Goal: Obtain resource: Download file/media

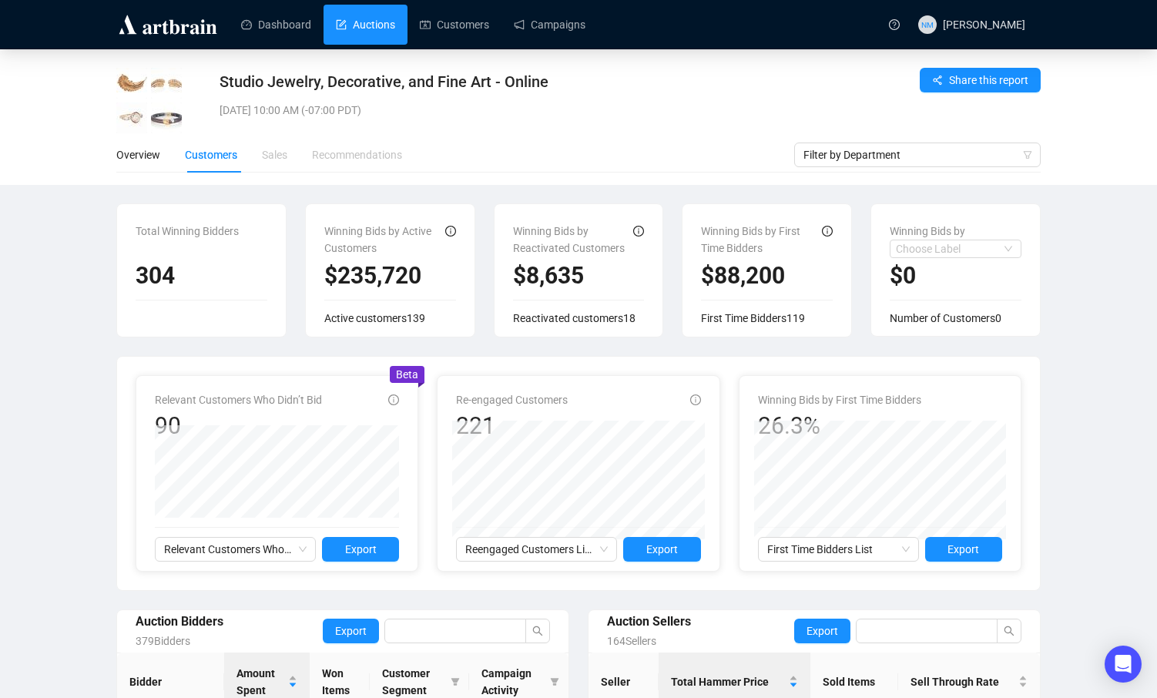
click at [377, 29] on link "Auctions" at bounding box center [365, 25] width 59 height 40
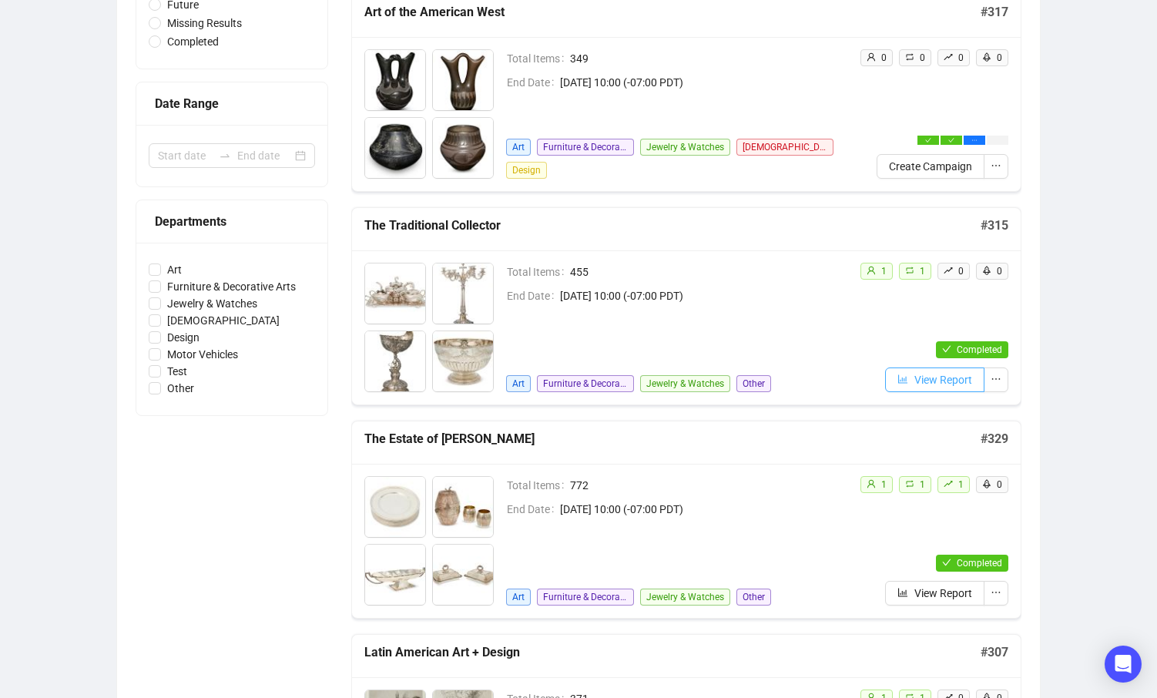
click at [932, 371] on span "View Report" at bounding box center [943, 379] width 58 height 17
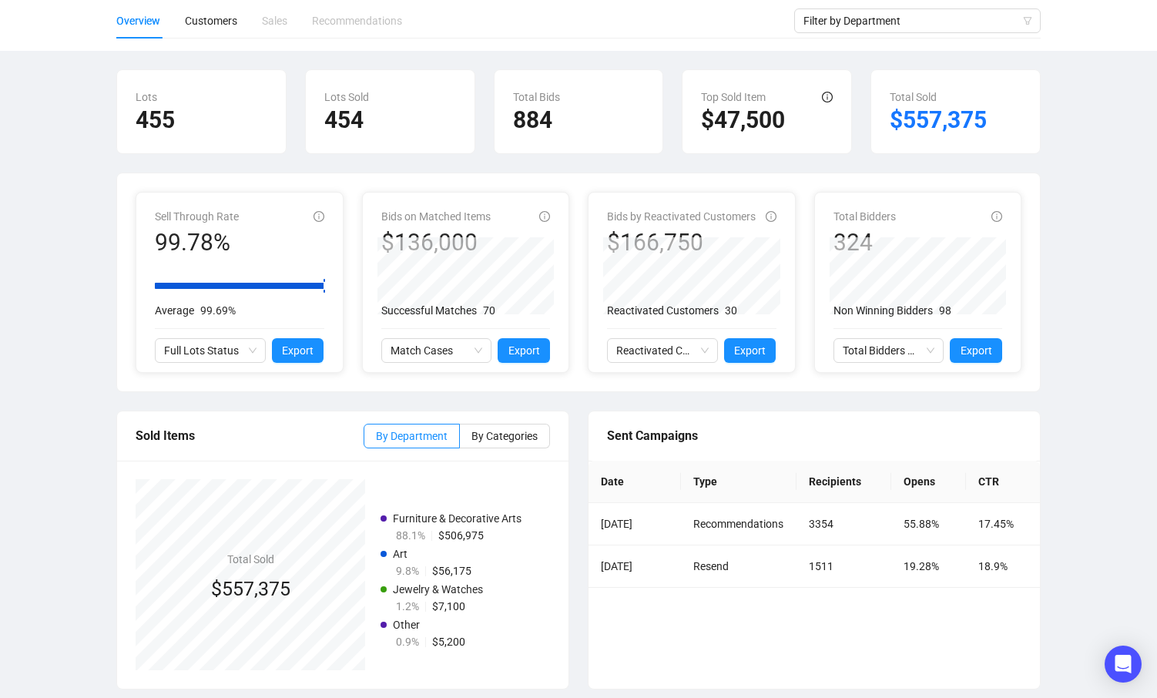
scroll to position [144, 0]
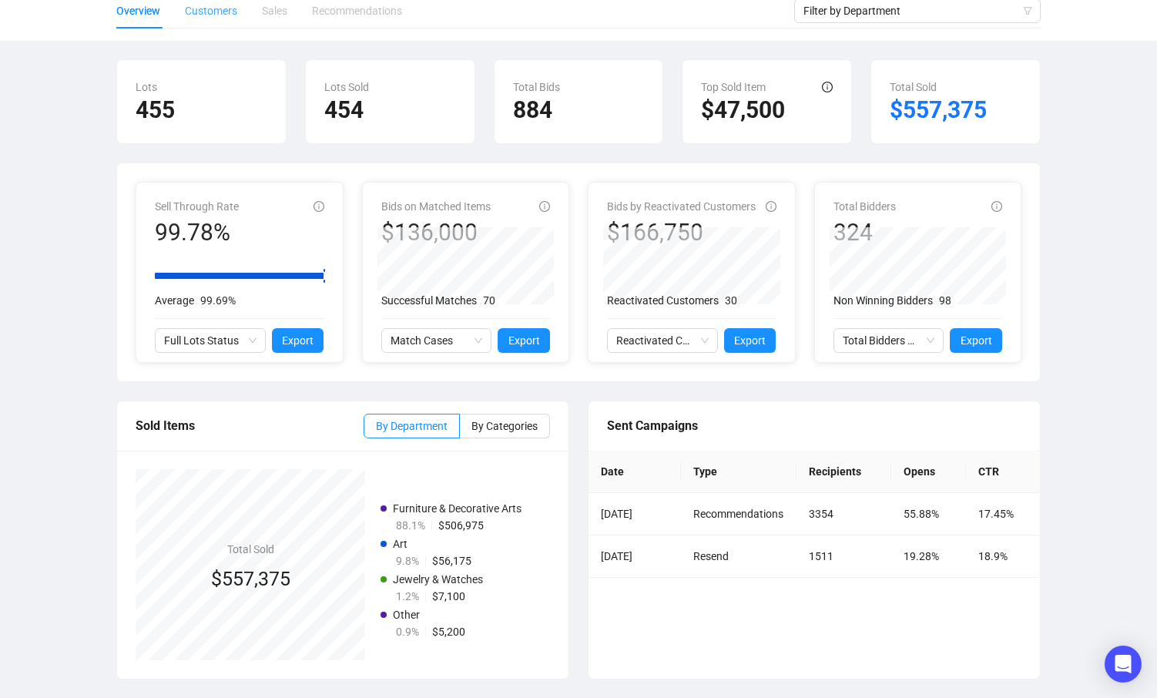
click at [193, 1] on div "Customers" at bounding box center [211, 10] width 52 height 35
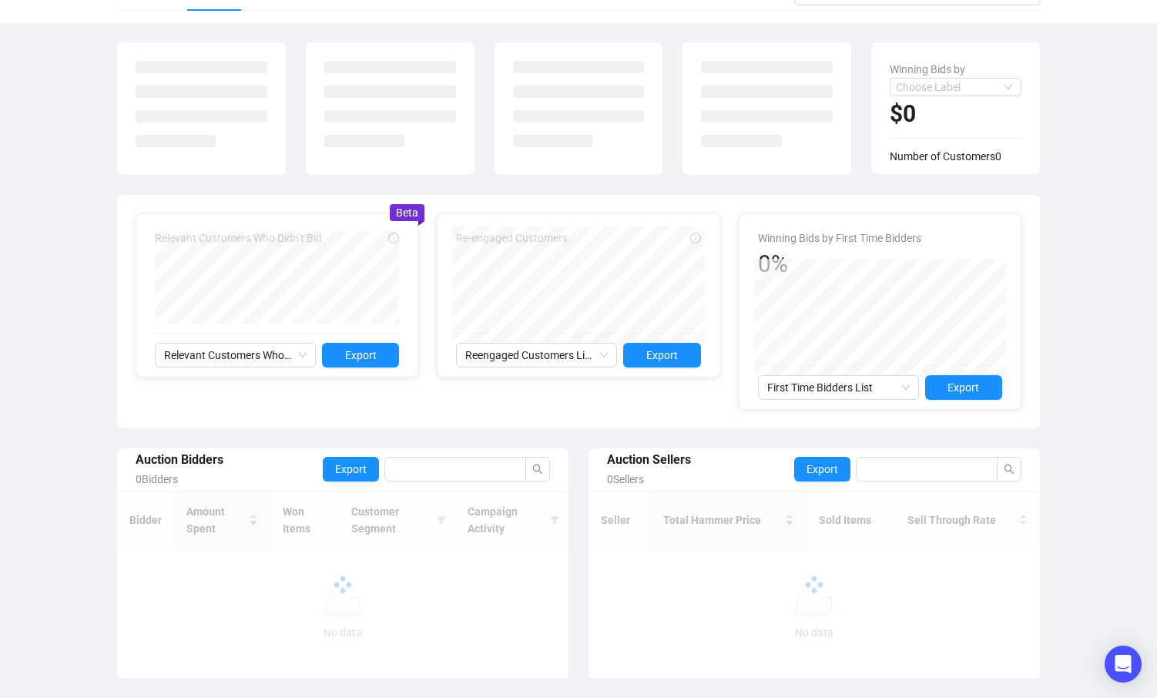
scroll to position [251, 0]
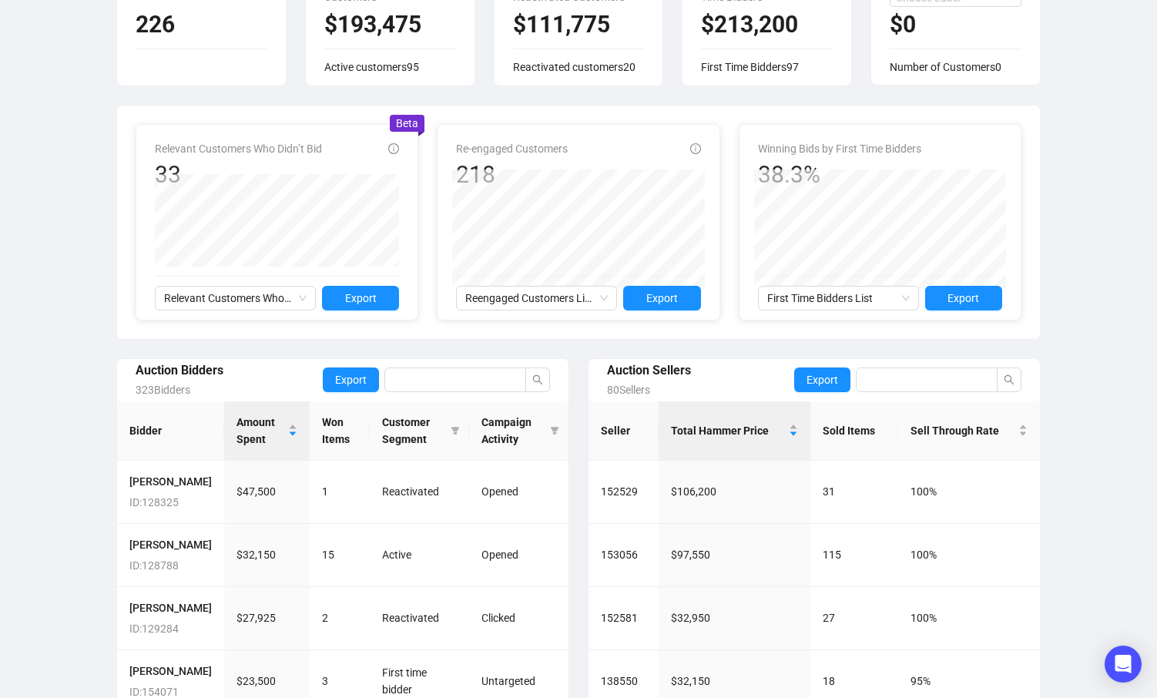
click at [396, 152] on icon "info-circle" at bounding box center [393, 148] width 11 height 11
click at [556, 109] on div "Relevant Customers Who Didn’t Bid 33 Relevant Customers Who Didn’t Bid Export B…" at bounding box center [578, 221] width 923 height 233
click at [694, 152] on icon "info-circle" at bounding box center [695, 148] width 11 height 11
click at [561, 114] on div "Relevant Customers Who Didn’t Bid 33 Relevant Customers Who Didn’t Bid Export B…" at bounding box center [578, 221] width 923 height 233
click at [364, 303] on span "Export" at bounding box center [361, 298] width 32 height 17
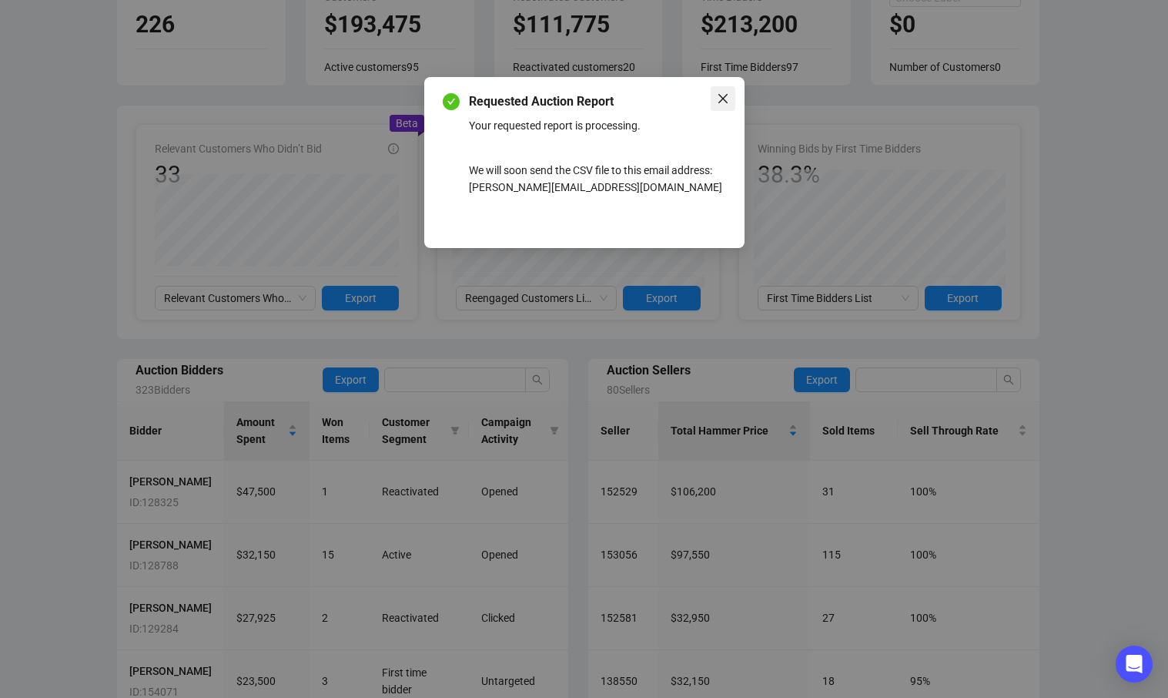
click at [724, 99] on icon "close" at bounding box center [723, 98] width 12 height 12
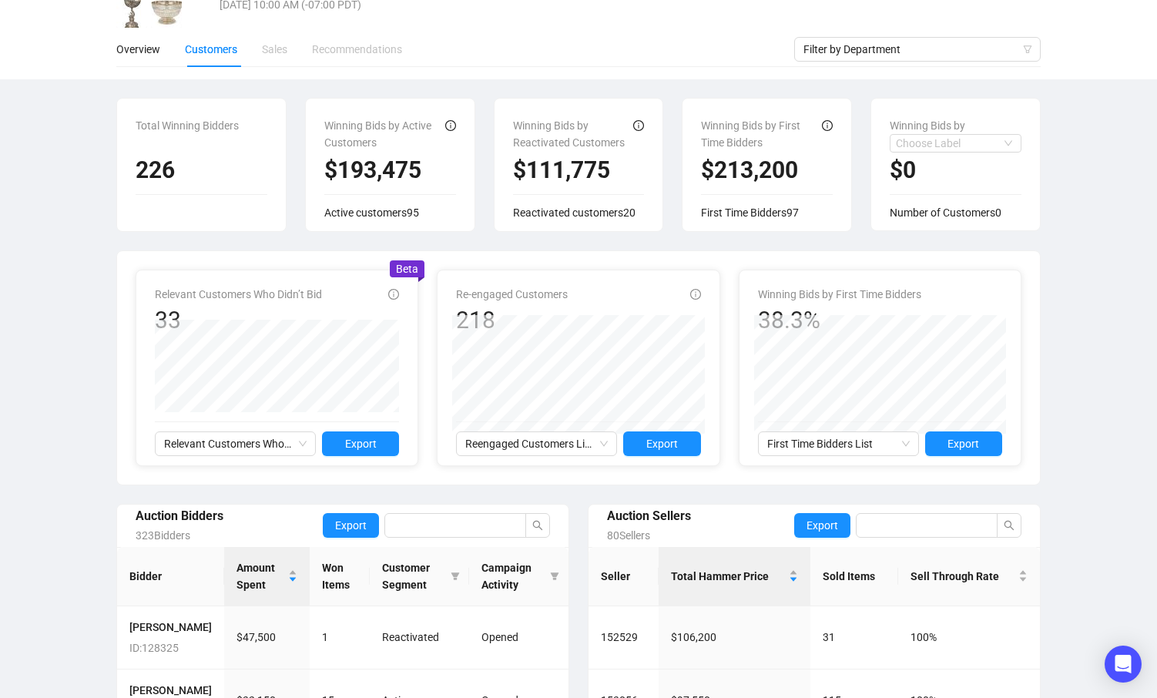
scroll to position [107, 0]
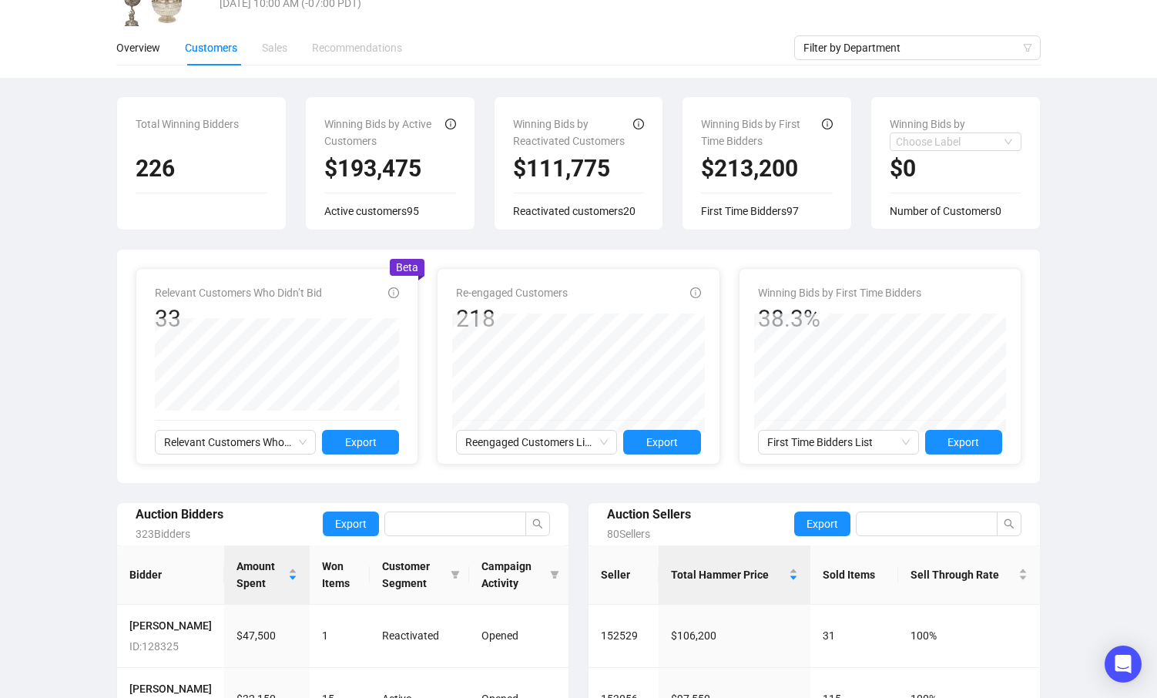
click at [1124, 261] on div "The Traditional Collector [DATE] 10:00 AM (-07:00 PDT) Share this report Overvi…" at bounding box center [578, 465] width 1157 height 1047
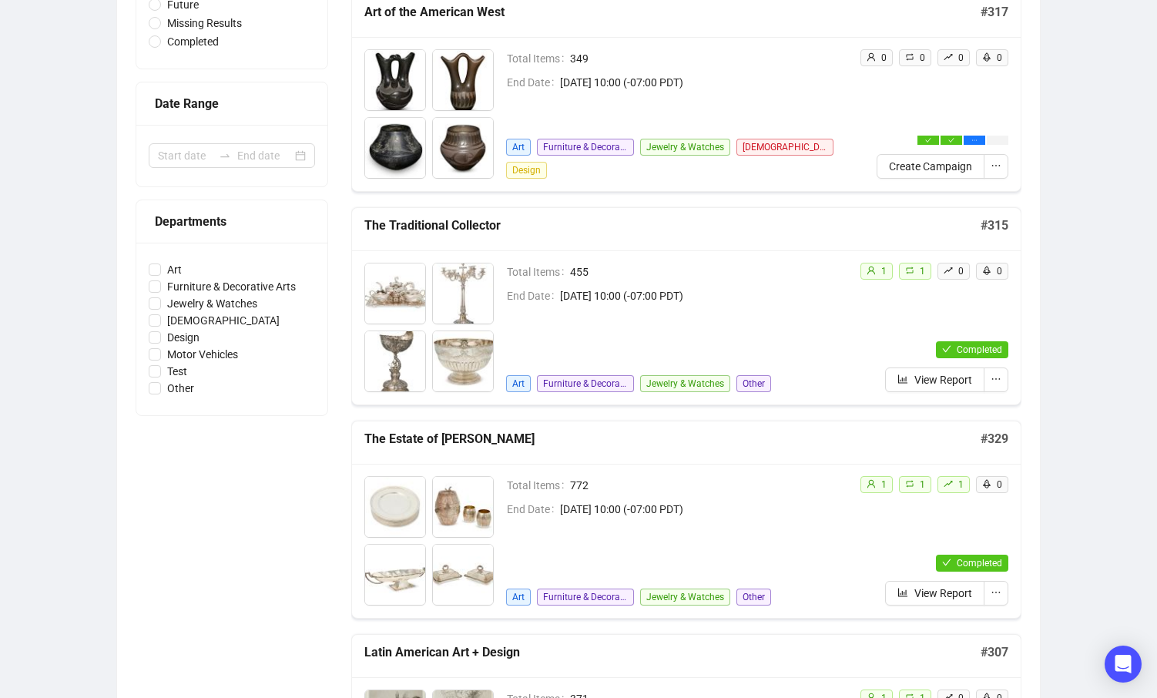
scroll to position [253, 0]
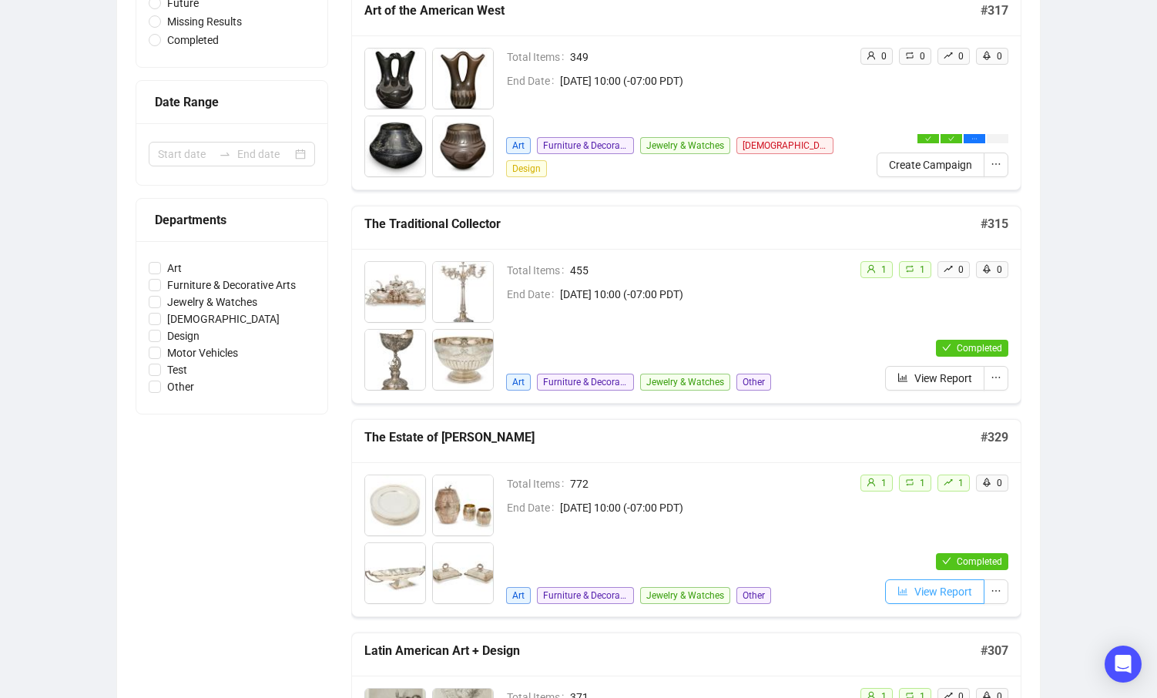
click at [960, 588] on span "View Report" at bounding box center [943, 591] width 58 height 17
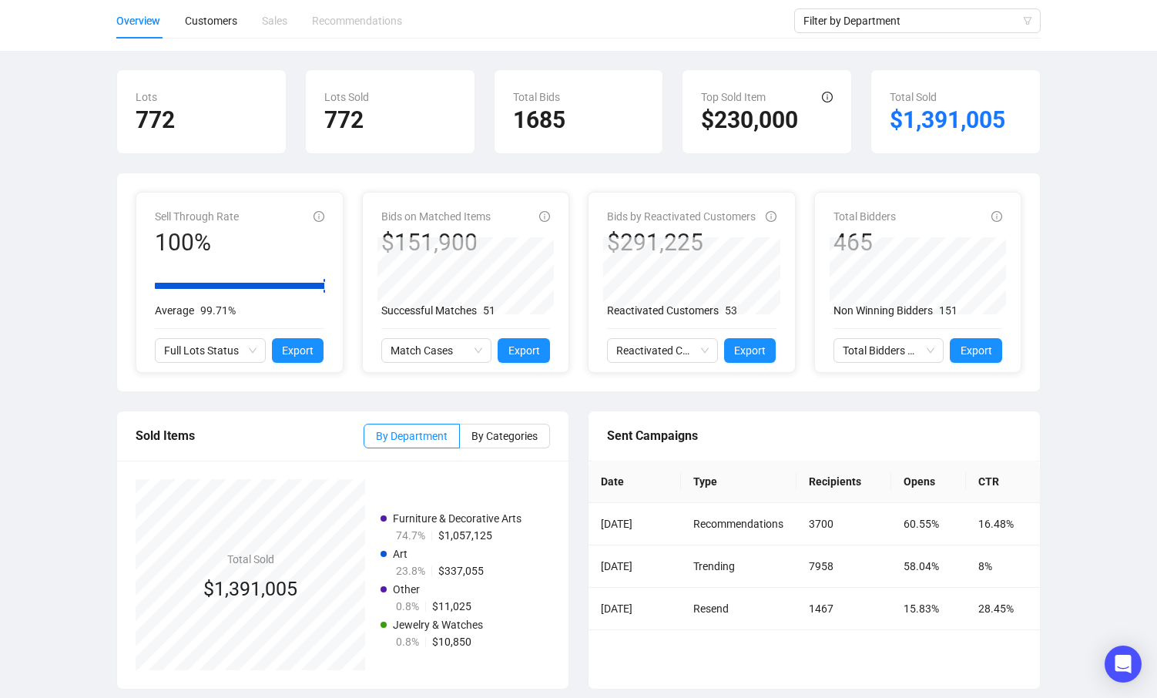
scroll to position [144, 0]
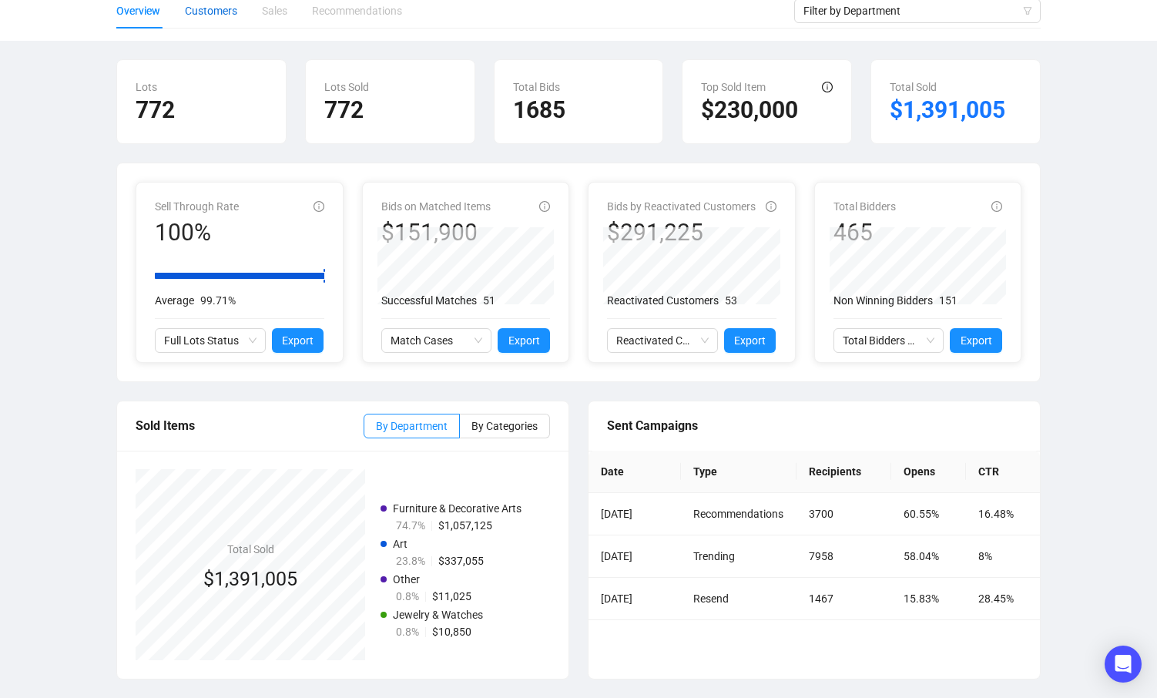
click at [222, 13] on div "Customers" at bounding box center [211, 10] width 52 height 17
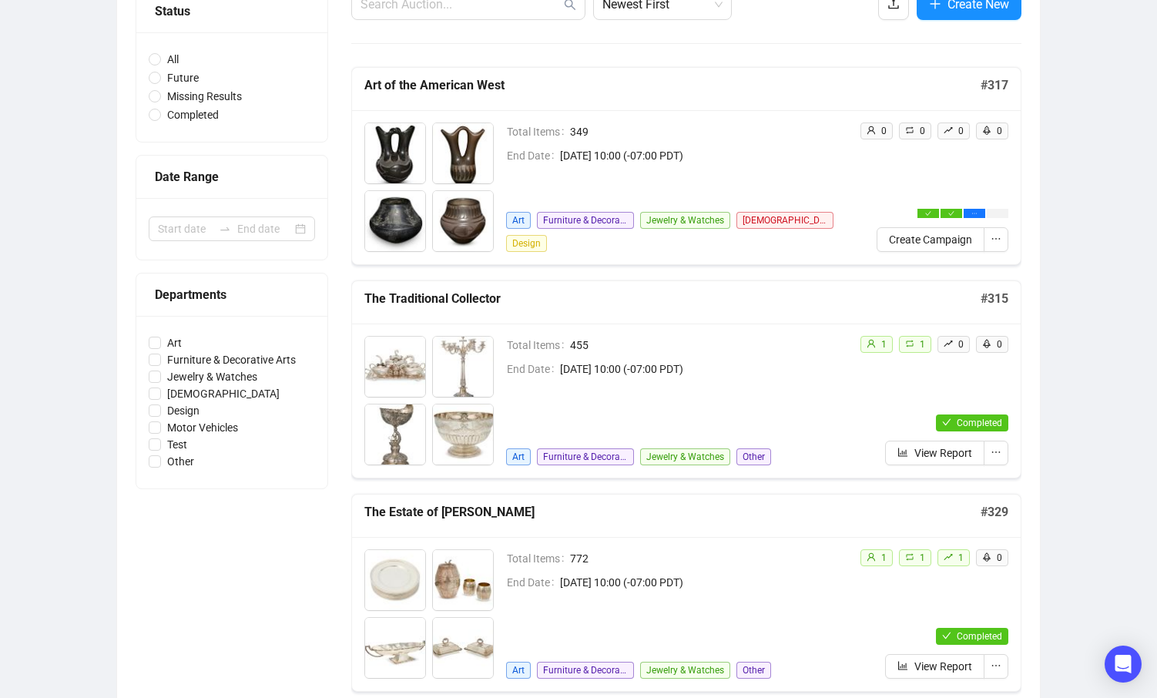
scroll to position [253, 0]
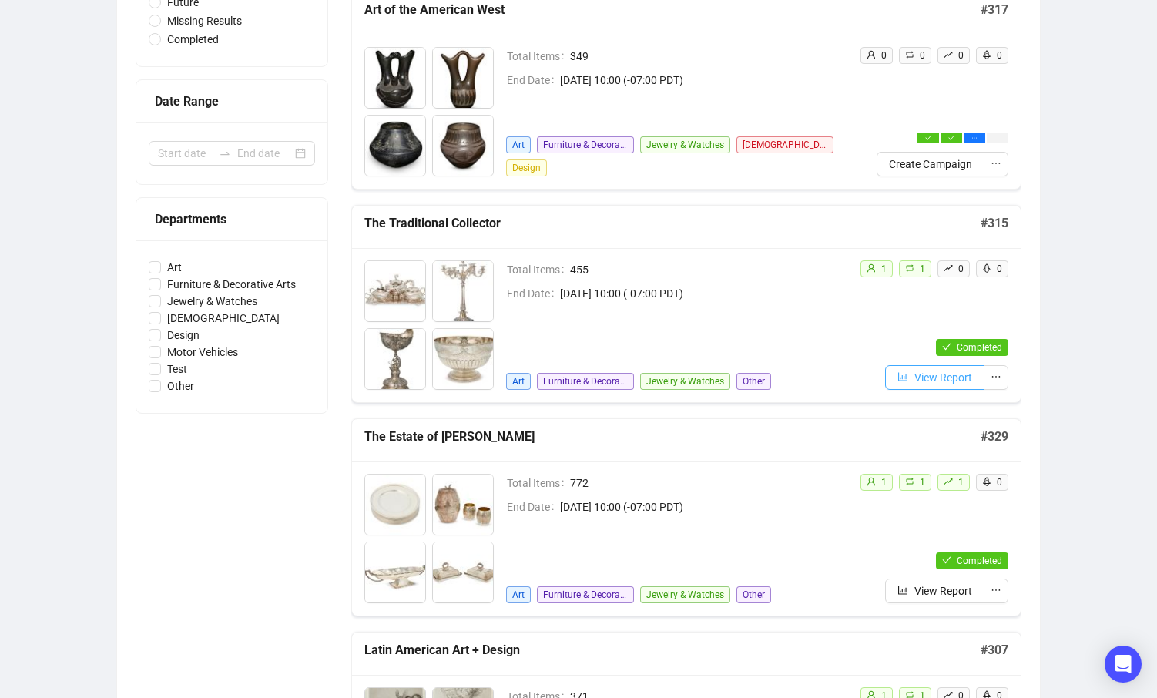
click at [945, 381] on span "View Report" at bounding box center [943, 377] width 58 height 17
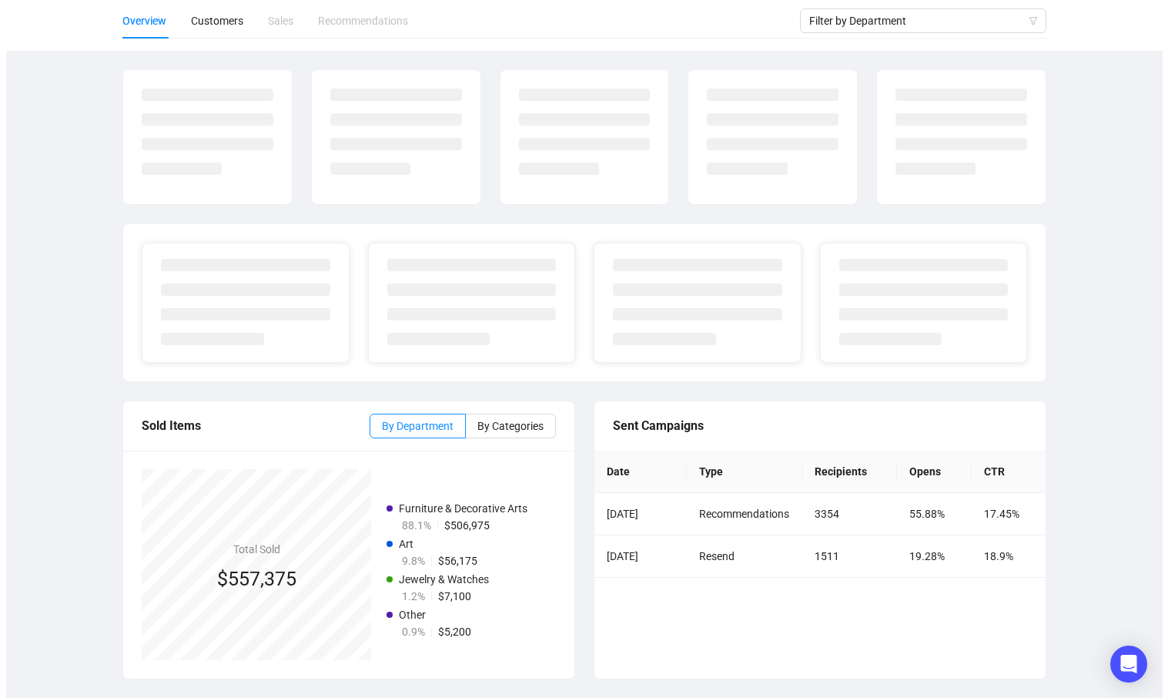
scroll to position [144, 0]
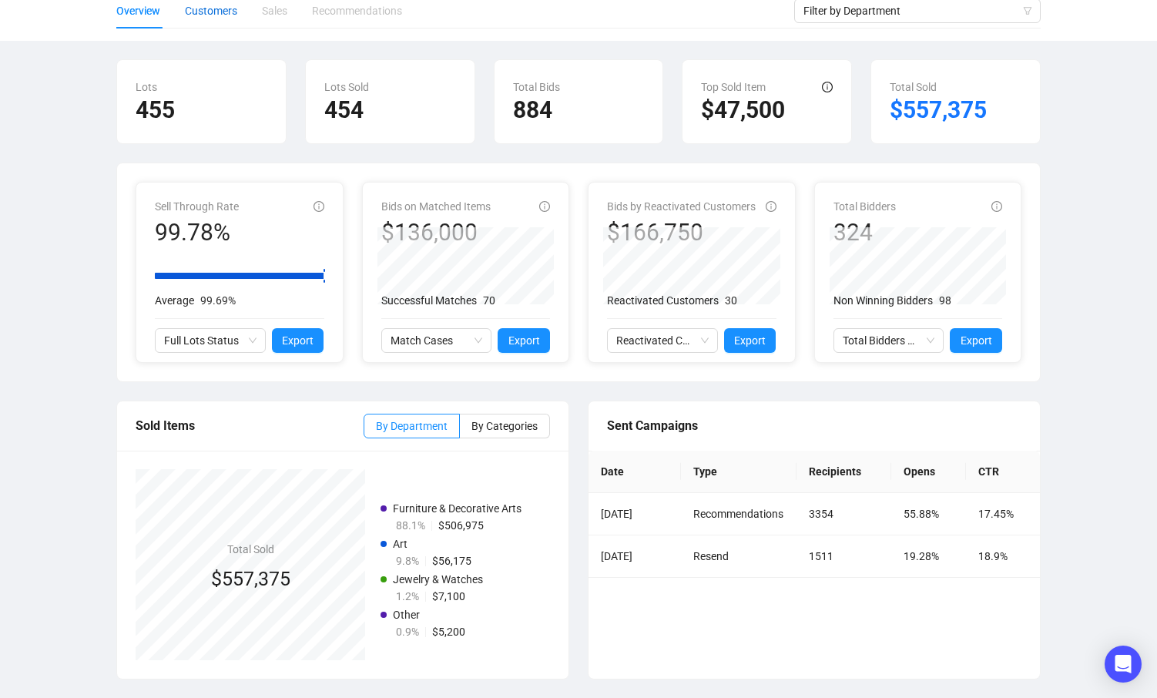
click at [209, 15] on div "Customers" at bounding box center [211, 10] width 52 height 17
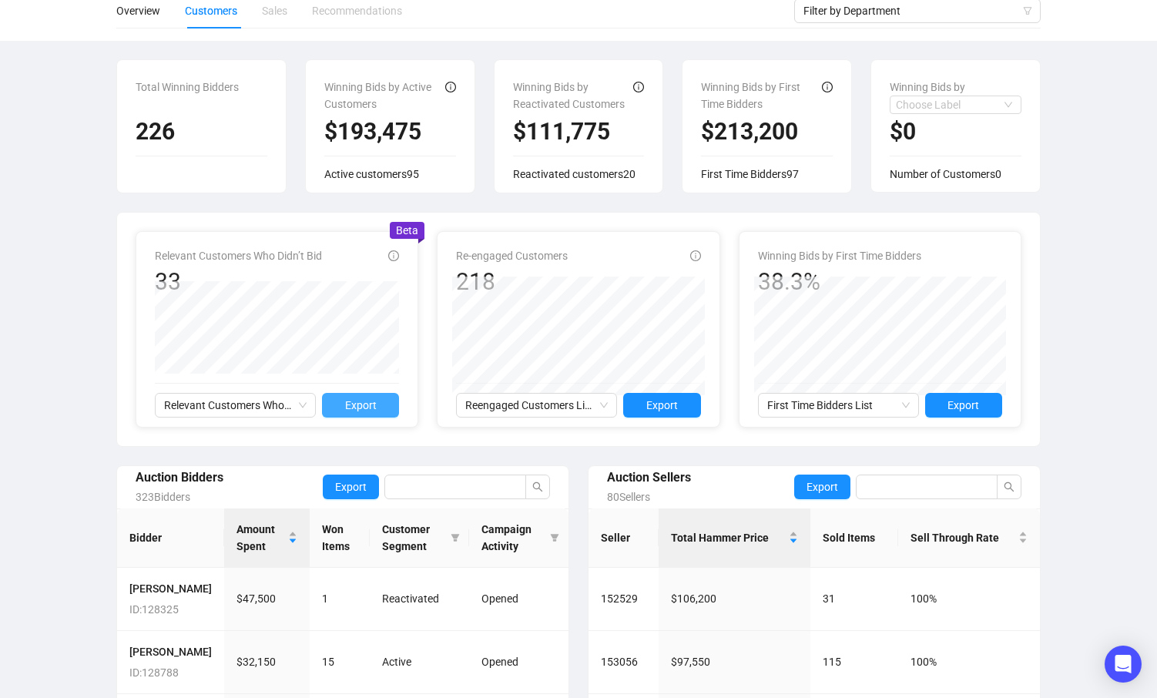
click at [370, 408] on span "Export" at bounding box center [361, 405] width 32 height 17
